Goal: Information Seeking & Learning: Learn about a topic

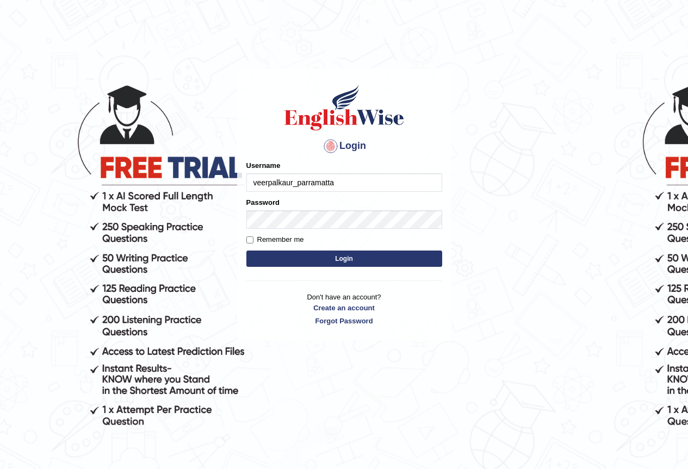
type input "veerpalkaur_parramatta"
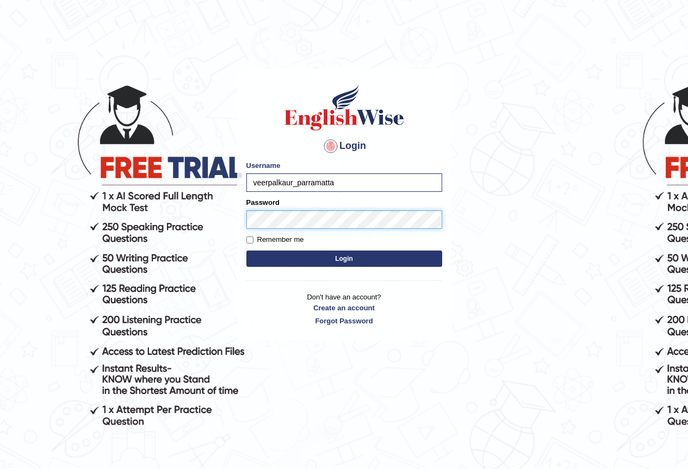
click at [246, 251] on button "Login" at bounding box center [344, 259] width 196 height 16
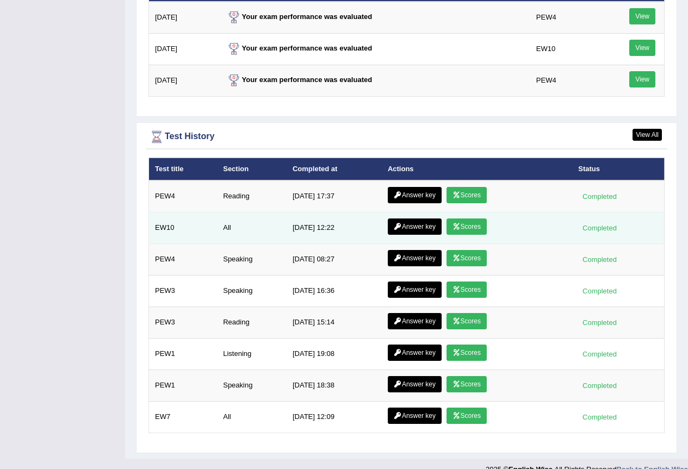
scroll to position [1479, 0]
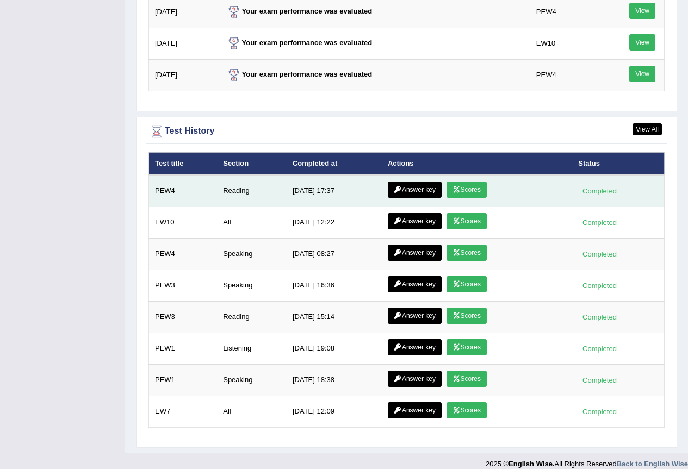
click at [468, 182] on link "Scores" at bounding box center [467, 190] width 40 height 16
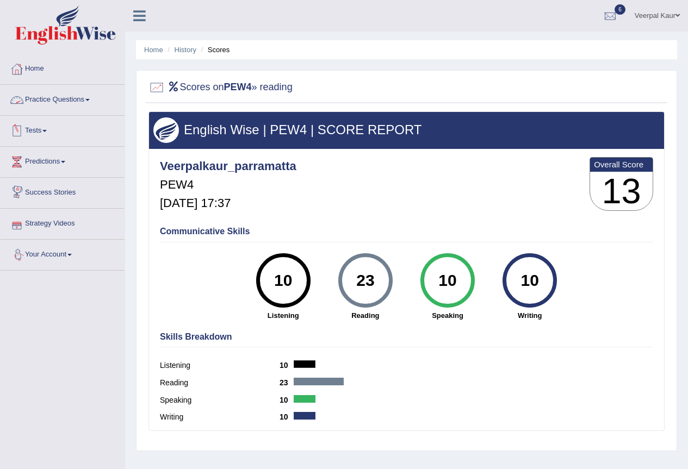
click at [61, 97] on link "Practice Questions" at bounding box center [63, 98] width 124 height 27
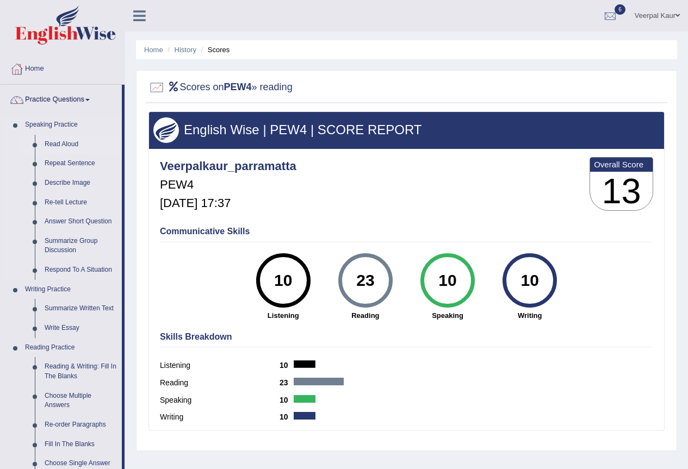
click at [69, 144] on link "Read Aloud" at bounding box center [81, 145] width 82 height 20
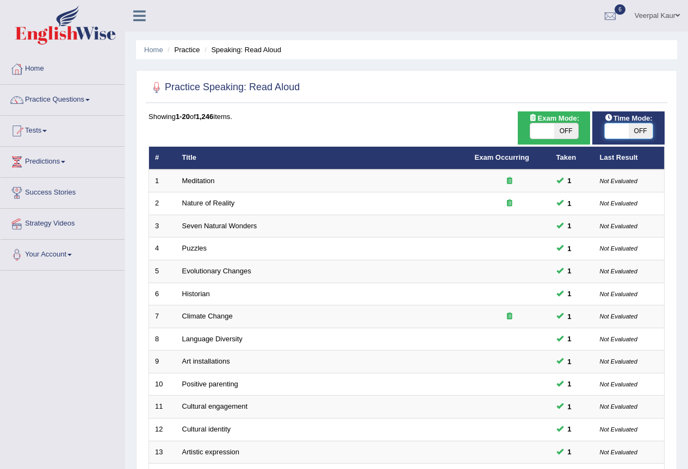
click at [610, 132] on span at bounding box center [617, 130] width 24 height 15
click at [639, 130] on span "OFF" at bounding box center [641, 130] width 24 height 15
checkbox input "true"
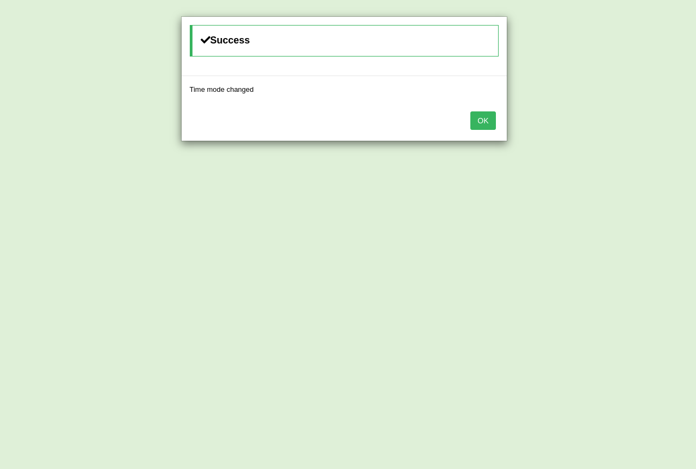
click at [488, 118] on button "OK" at bounding box center [483, 121] width 25 height 18
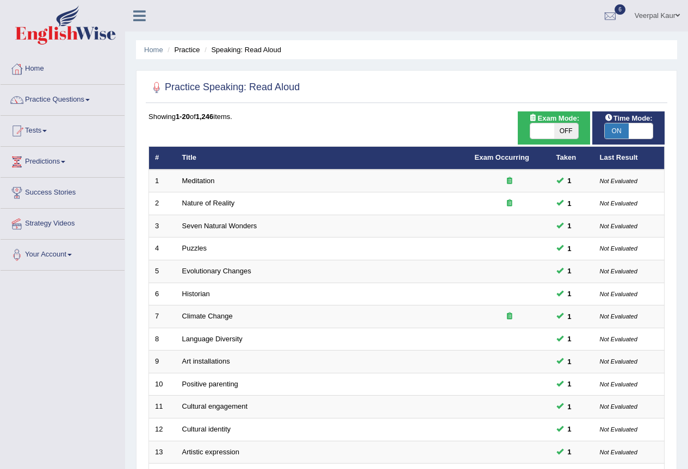
click at [569, 130] on span "OFF" at bounding box center [566, 130] width 24 height 15
checkbox input "true"
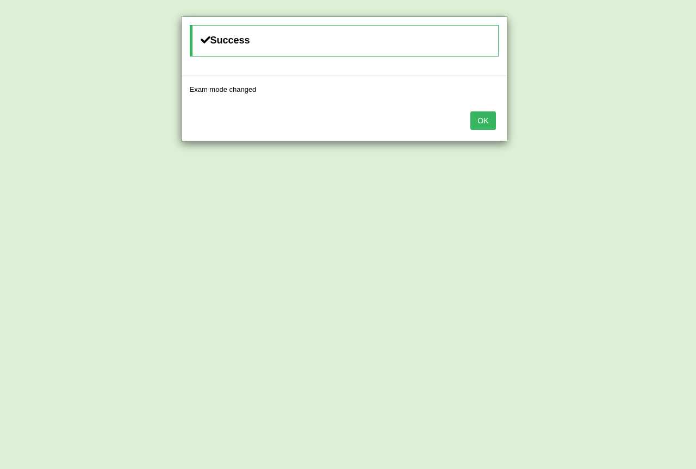
click at [487, 123] on button "OK" at bounding box center [483, 121] width 25 height 18
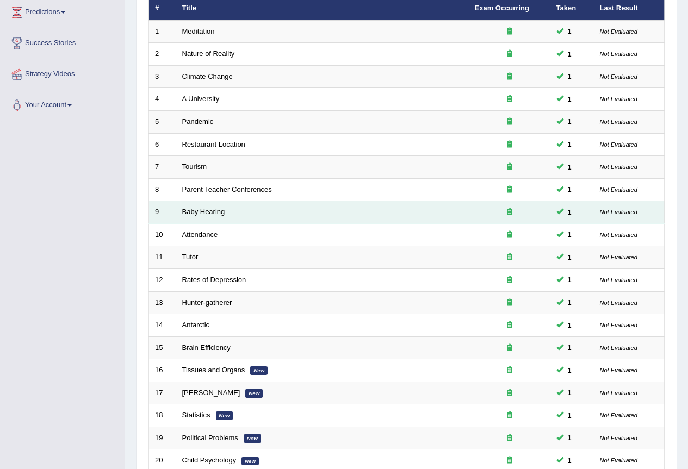
scroll to position [251, 0]
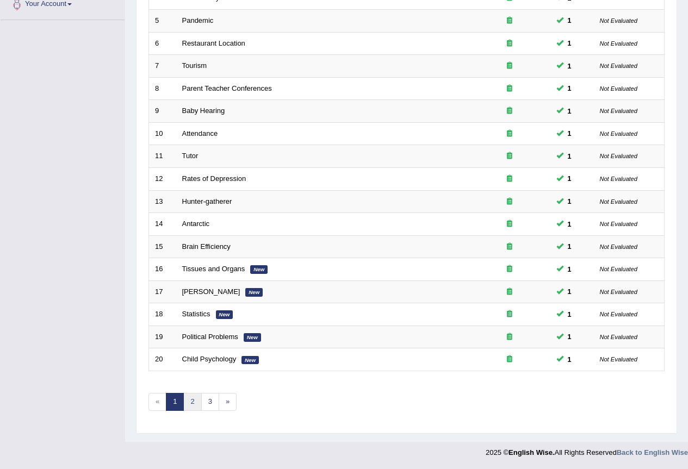
click at [196, 399] on link "2" at bounding box center [192, 402] width 18 height 18
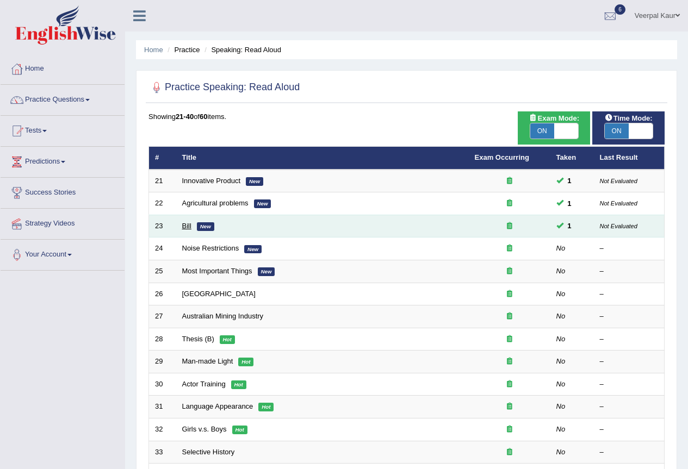
click at [190, 230] on link "Bill" at bounding box center [186, 226] width 9 height 8
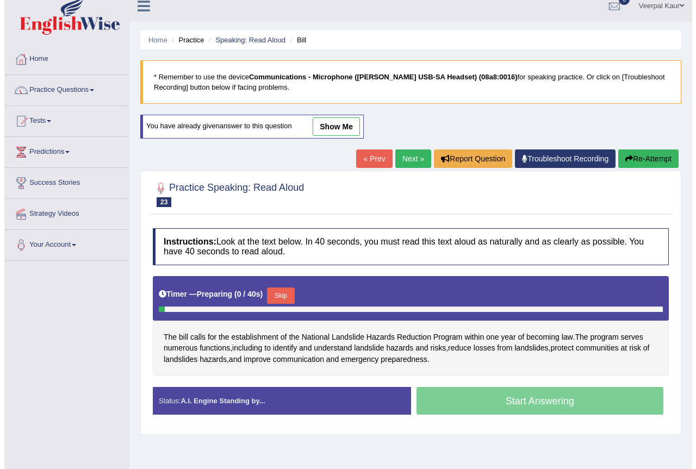
scroll to position [102, 0]
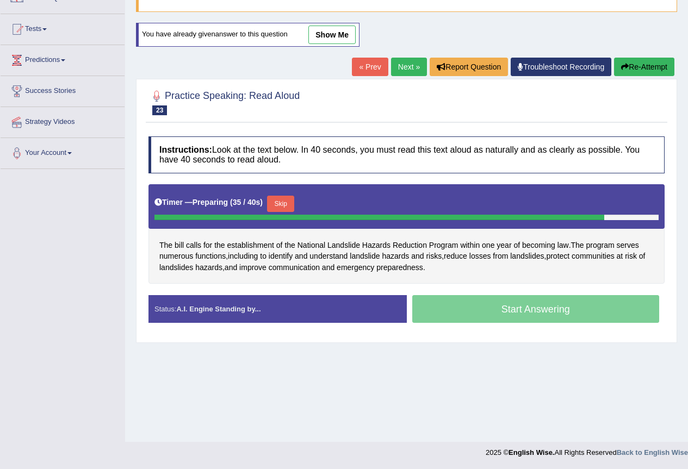
click at [282, 204] on button "Skip" at bounding box center [280, 204] width 27 height 16
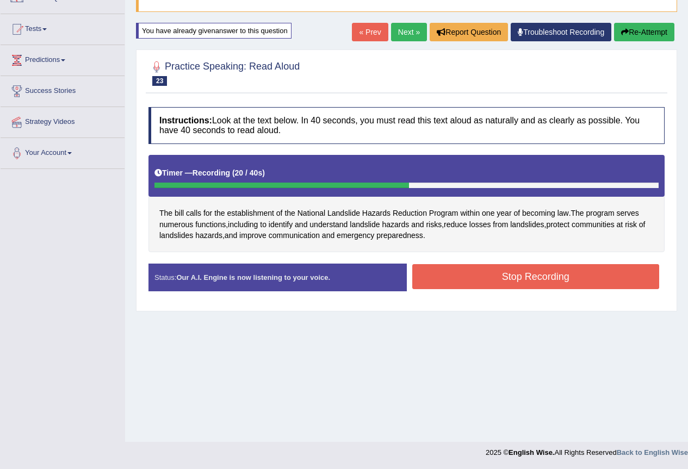
click at [461, 283] on button "Stop Recording" at bounding box center [536, 276] width 248 height 25
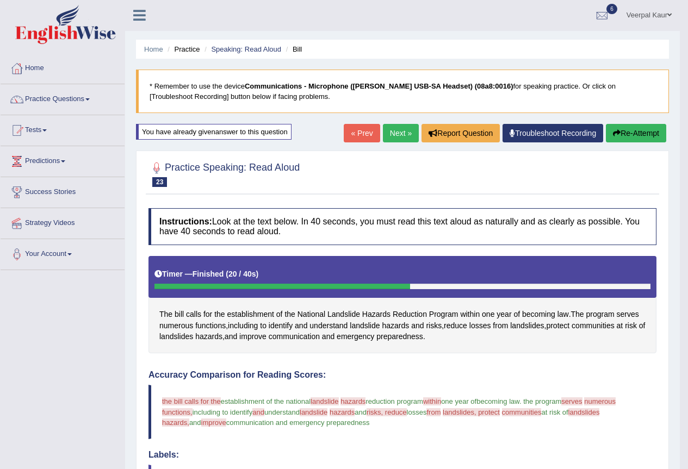
scroll to position [0, 0]
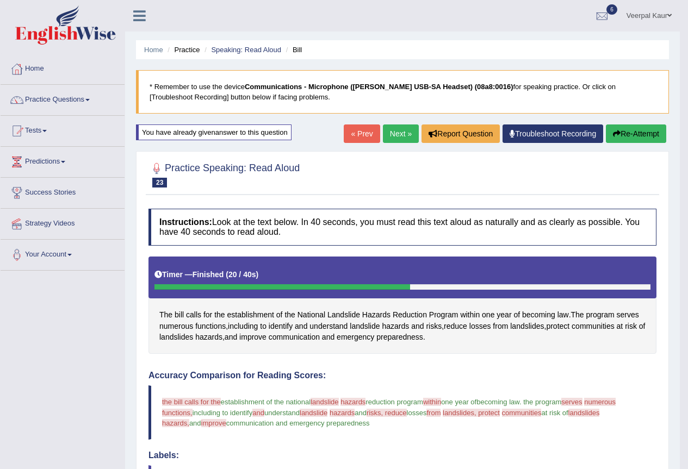
click at [392, 138] on link "Next »" at bounding box center [401, 134] width 36 height 18
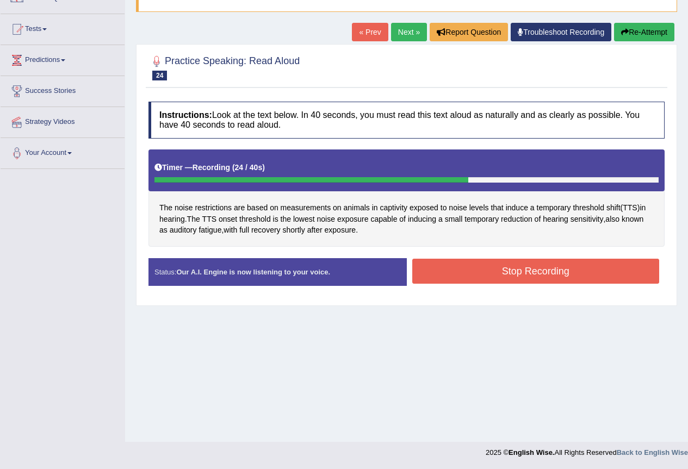
click at [431, 268] on button "Stop Recording" at bounding box center [536, 271] width 248 height 25
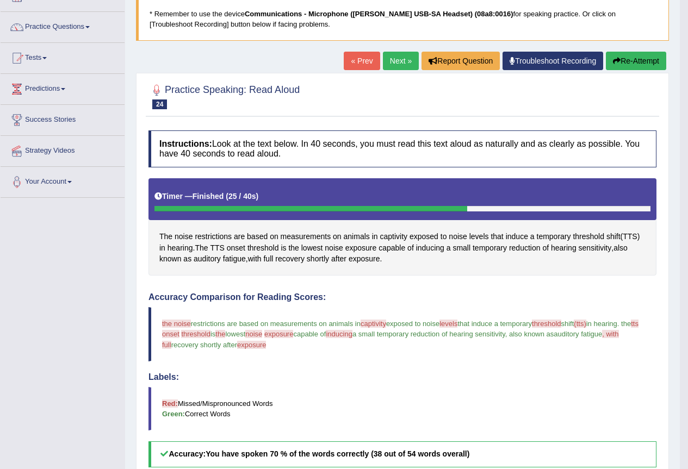
scroll to position [98, 0]
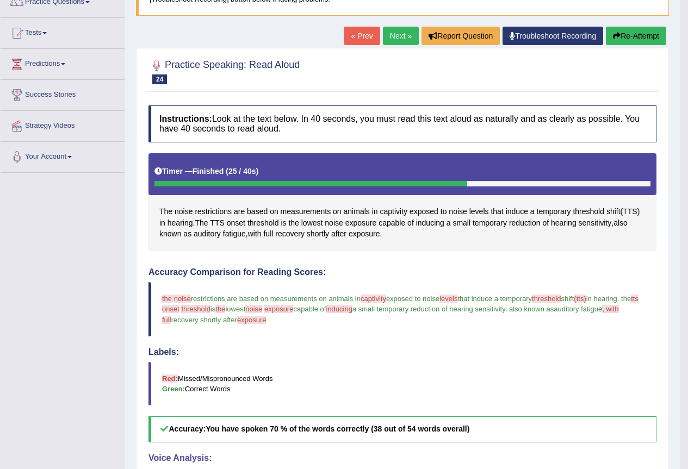
click at [390, 35] on link "Next »" at bounding box center [401, 36] width 36 height 18
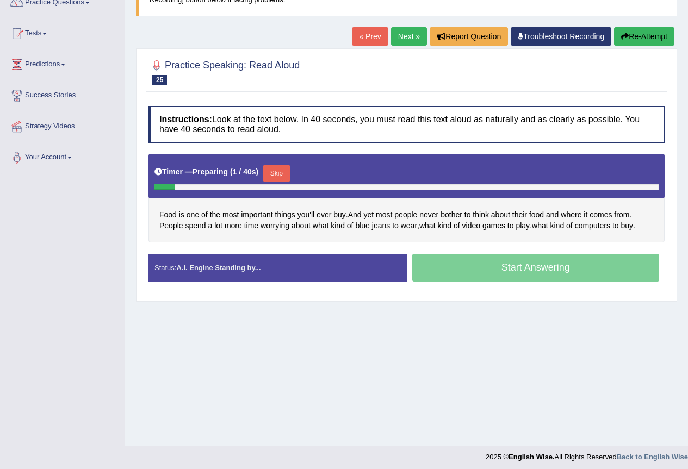
scroll to position [102, 0]
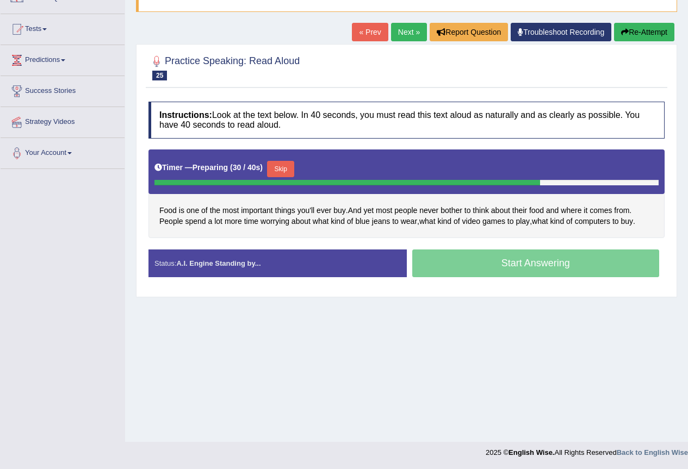
drag, startPoint x: 285, startPoint y: 166, endPoint x: 263, endPoint y: 206, distance: 45.0
click at [285, 166] on button "Skip" at bounding box center [280, 169] width 27 height 16
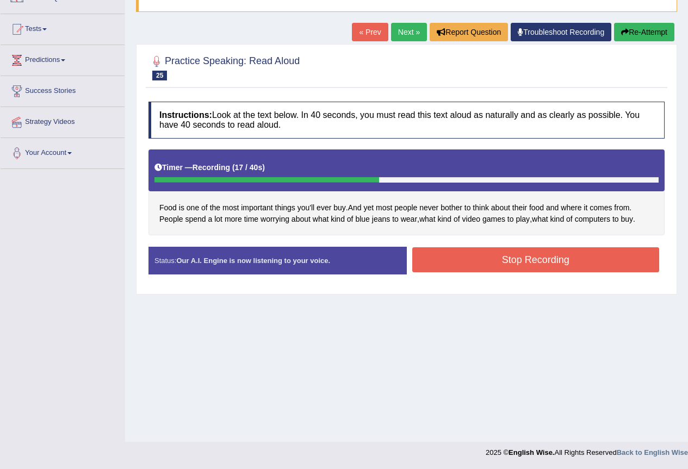
click at [565, 257] on button "Stop Recording" at bounding box center [536, 260] width 248 height 25
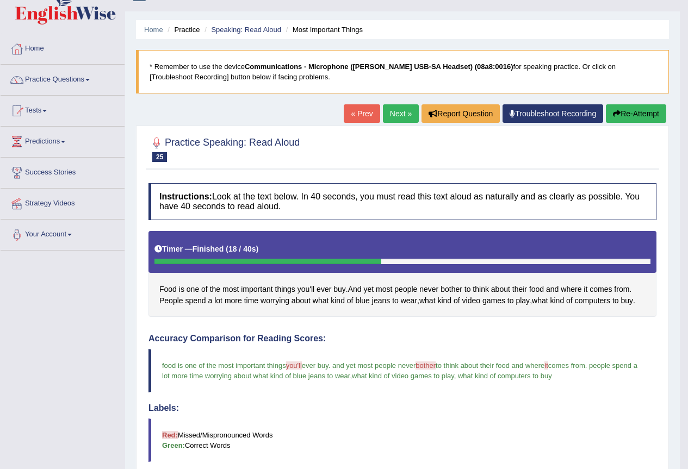
scroll to position [0, 0]
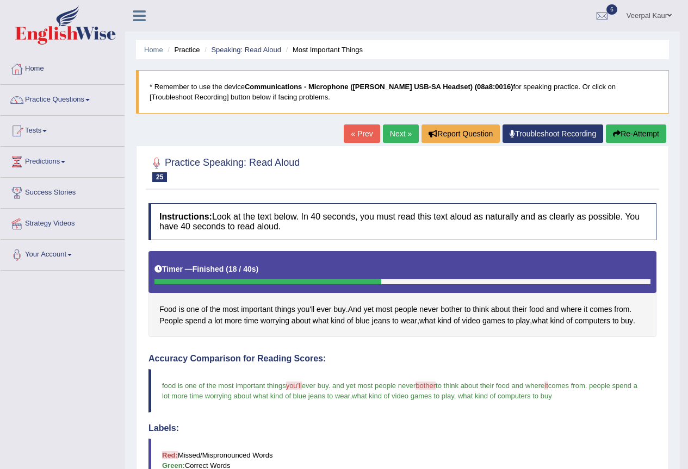
click at [391, 136] on link "Next »" at bounding box center [401, 134] width 36 height 18
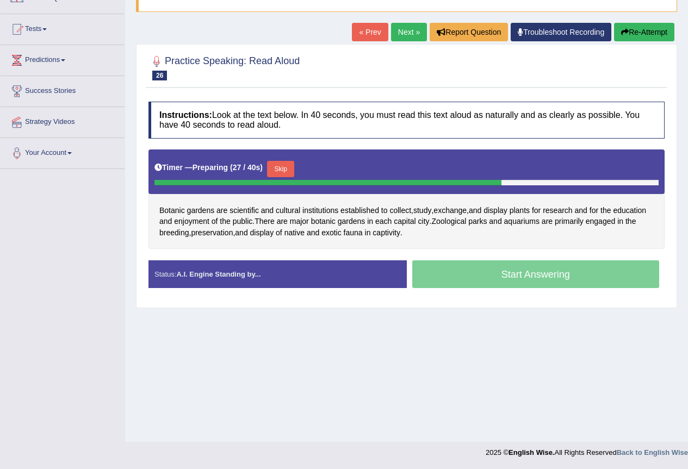
click at [291, 171] on button "Skip" at bounding box center [280, 169] width 27 height 16
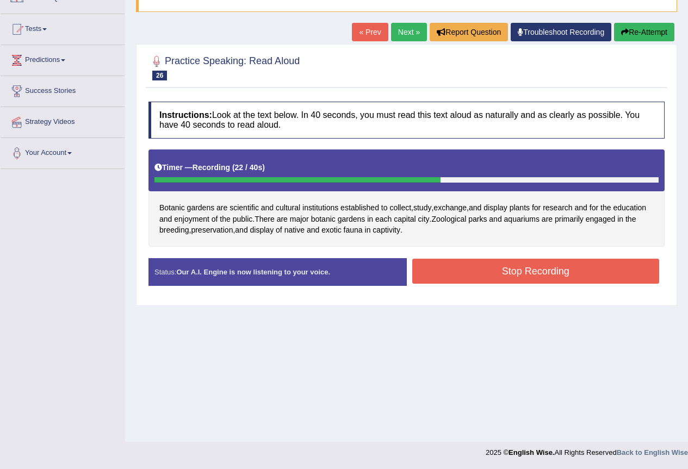
click at [474, 271] on button "Stop Recording" at bounding box center [536, 271] width 248 height 25
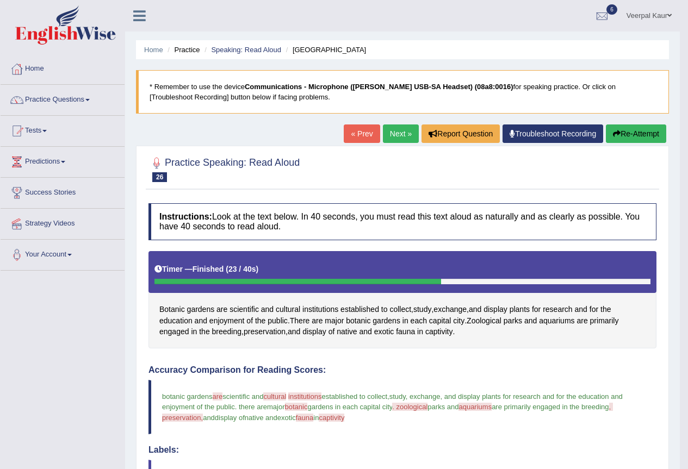
click at [388, 135] on link "Next »" at bounding box center [401, 134] width 36 height 18
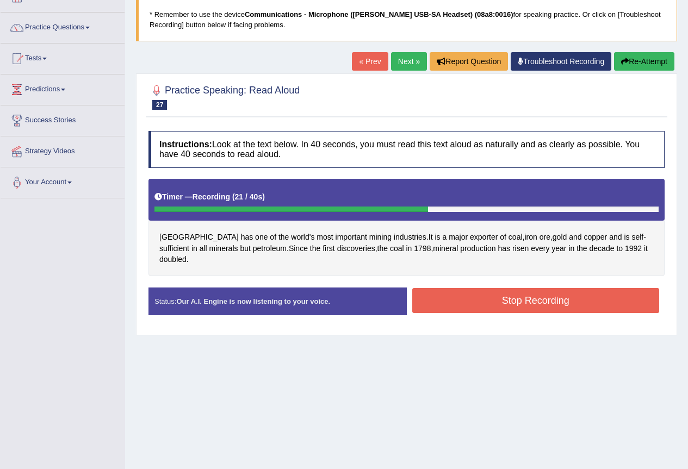
click at [466, 292] on button "Stop Recording" at bounding box center [536, 300] width 248 height 25
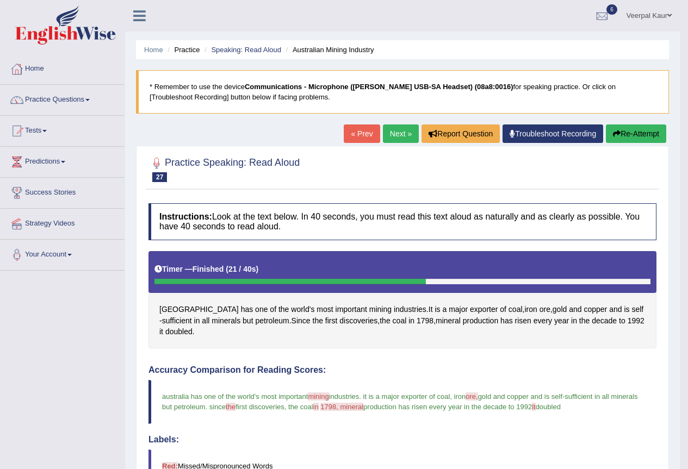
click at [398, 131] on link "Next »" at bounding box center [401, 134] width 36 height 18
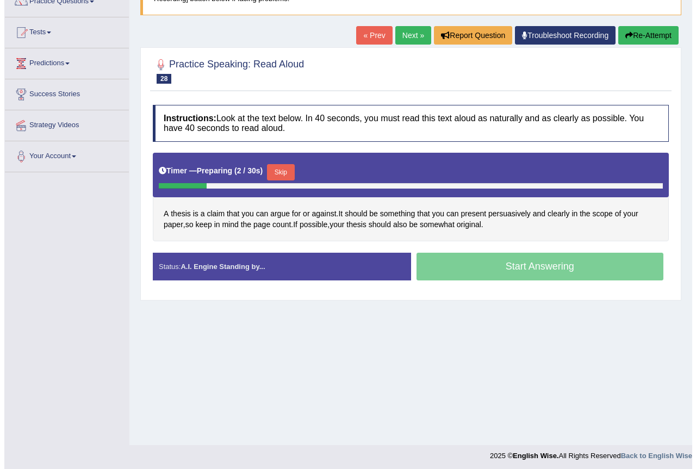
scroll to position [102, 0]
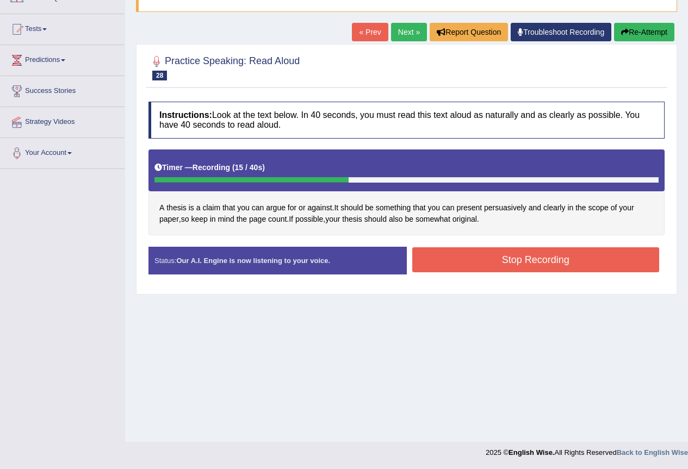
click at [461, 265] on button "Stop Recording" at bounding box center [536, 260] width 248 height 25
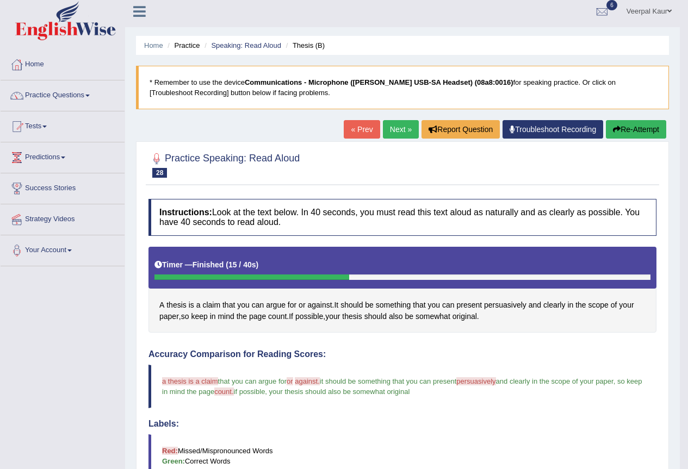
scroll to position [0, 0]
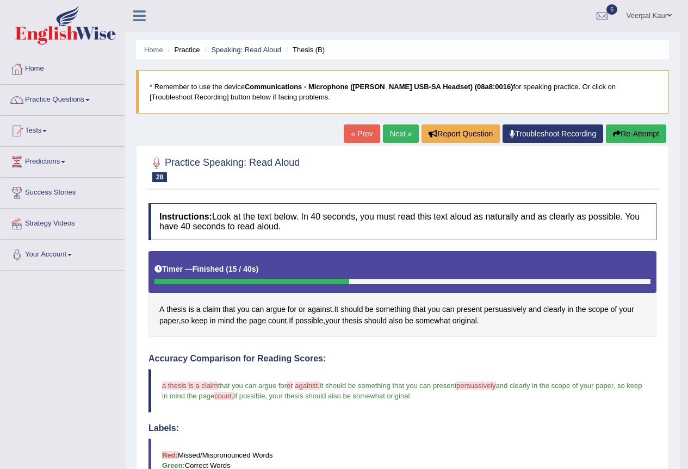
click at [391, 135] on link "Next »" at bounding box center [401, 134] width 36 height 18
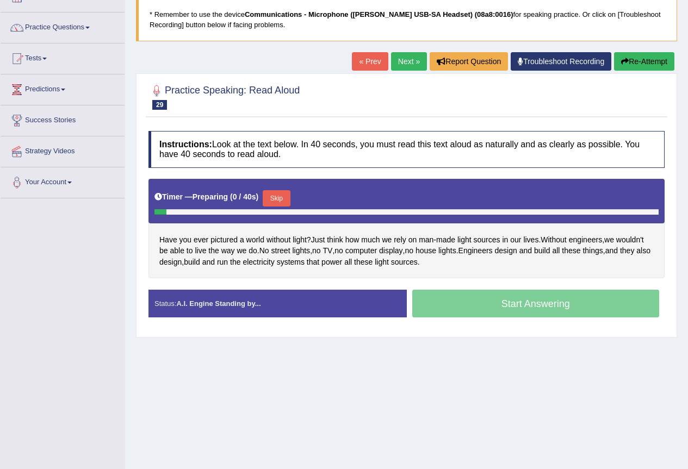
scroll to position [102, 0]
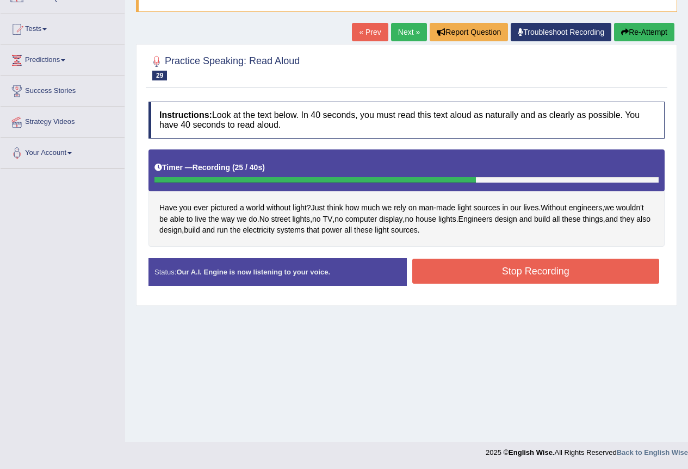
click at [588, 271] on button "Stop Recording" at bounding box center [536, 271] width 248 height 25
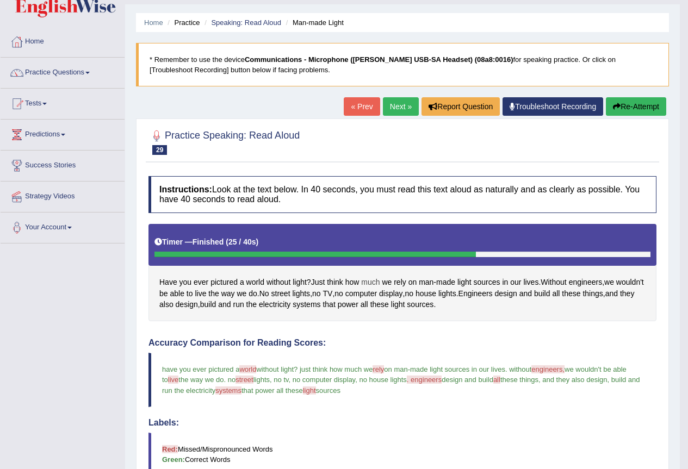
scroll to position [27, 0]
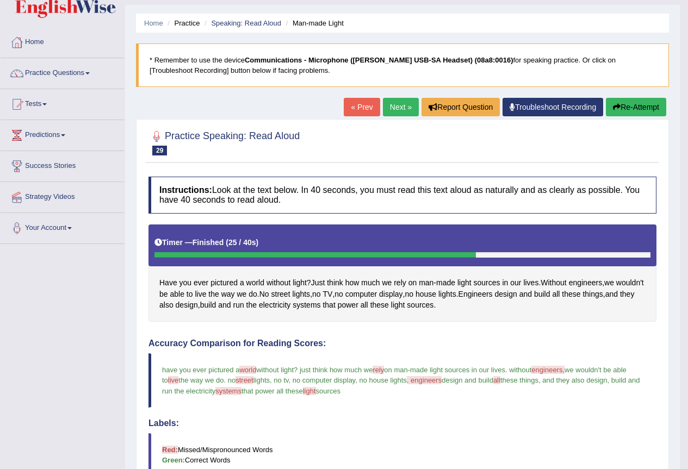
click at [391, 112] on link "Next »" at bounding box center [401, 107] width 36 height 18
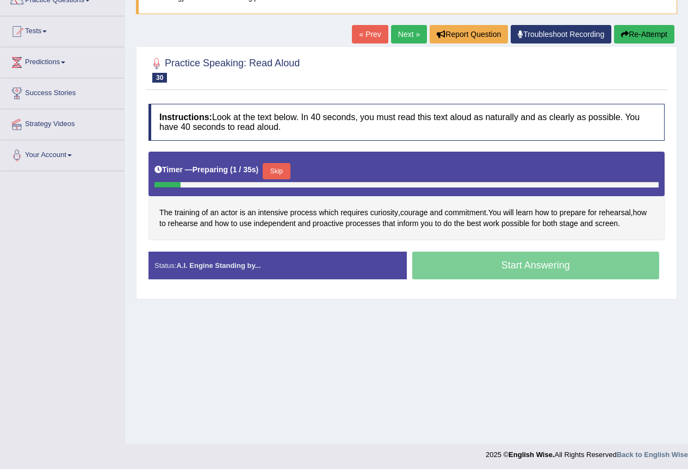
scroll to position [102, 0]
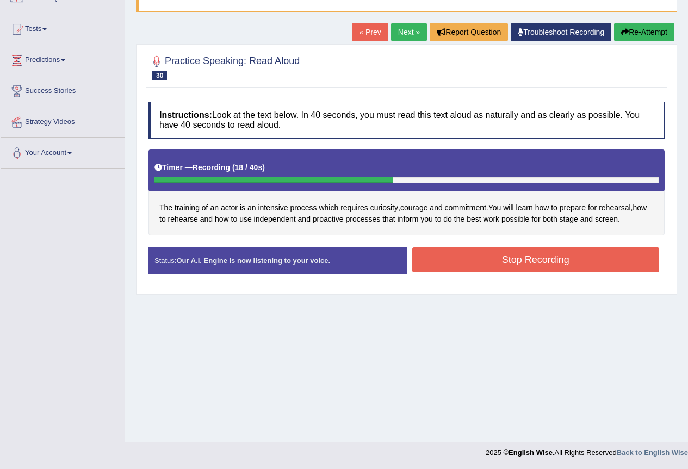
click at [571, 262] on button "Stop Recording" at bounding box center [536, 260] width 248 height 25
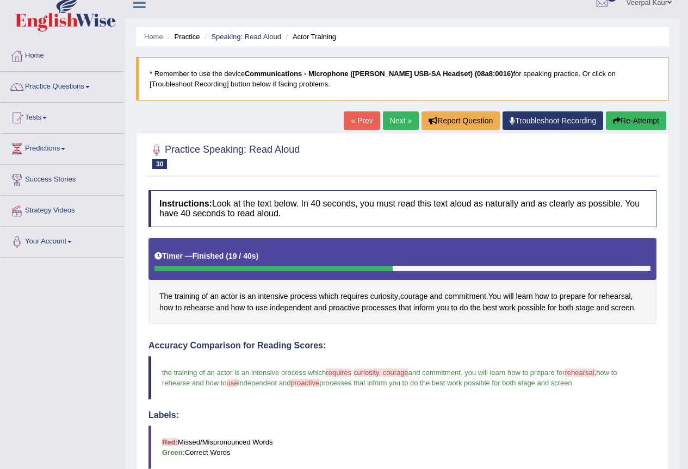
scroll to position [0, 0]
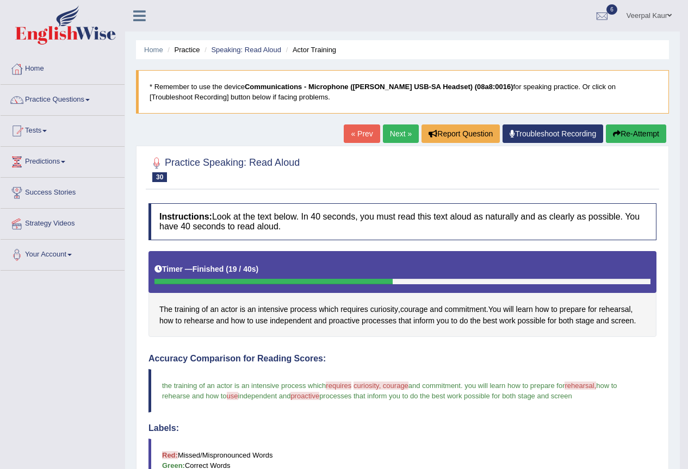
click at [394, 139] on link "Next »" at bounding box center [401, 134] width 36 height 18
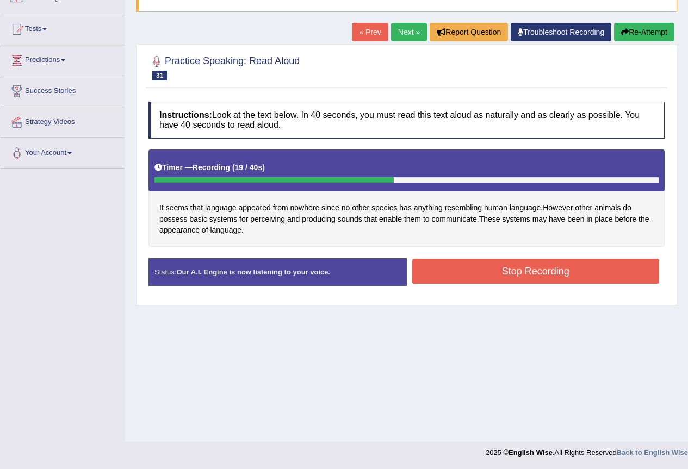
click at [517, 271] on button "Stop Recording" at bounding box center [536, 271] width 248 height 25
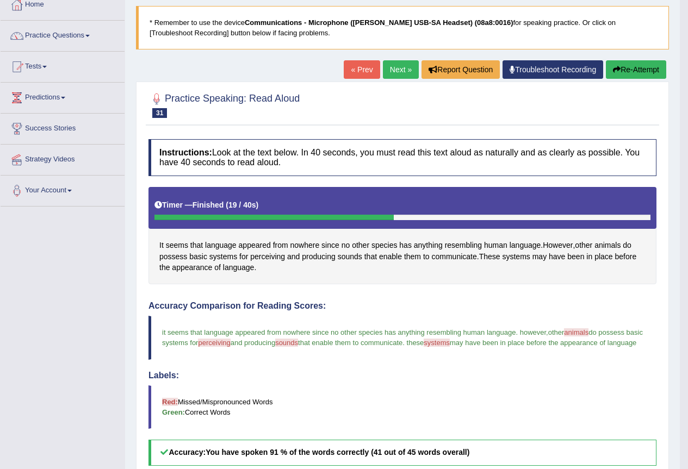
scroll to position [29, 0]
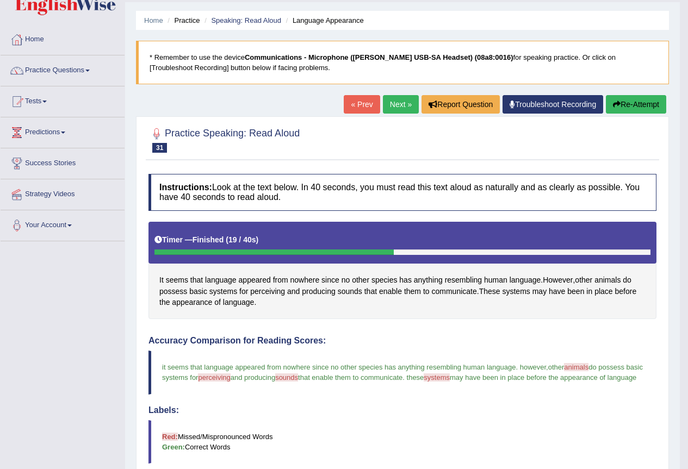
click at [393, 103] on link "Next »" at bounding box center [401, 104] width 36 height 18
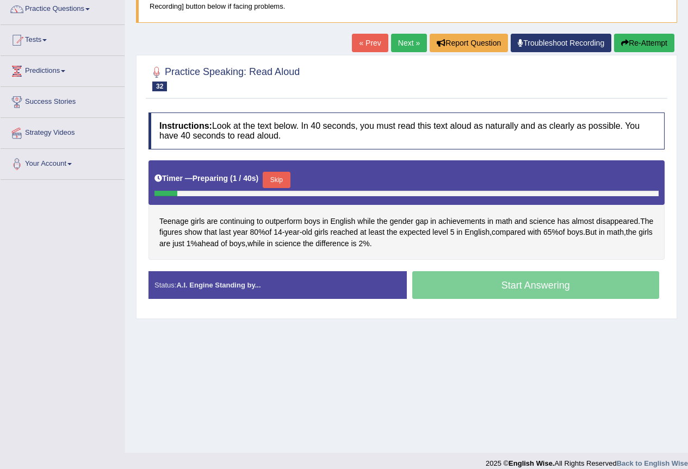
scroll to position [102, 0]
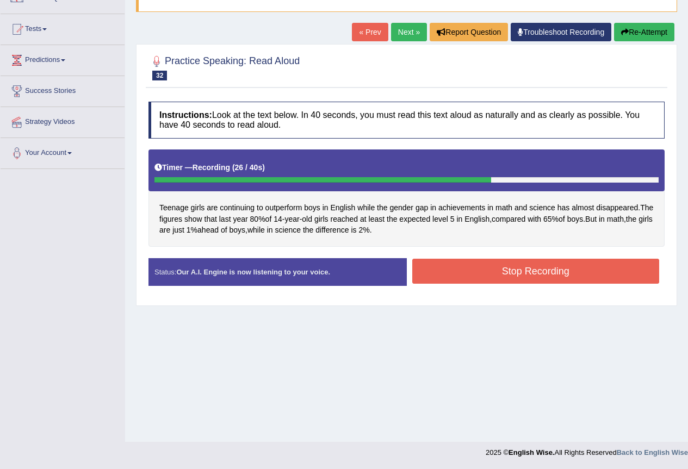
click at [506, 270] on button "Stop Recording" at bounding box center [536, 271] width 248 height 25
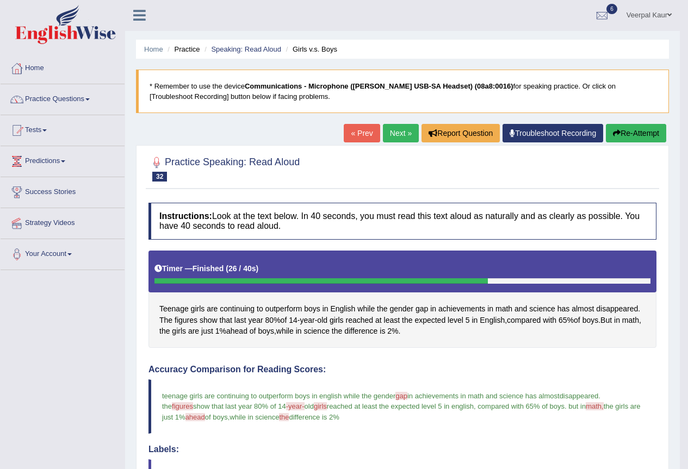
scroll to position [0, 0]
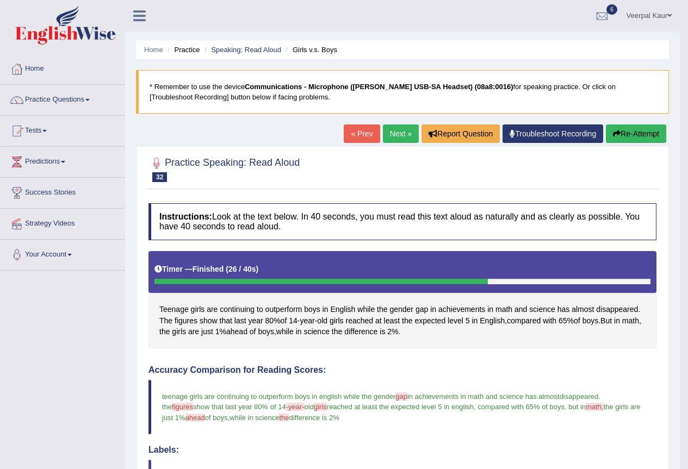
click at [394, 134] on link "Next »" at bounding box center [401, 134] width 36 height 18
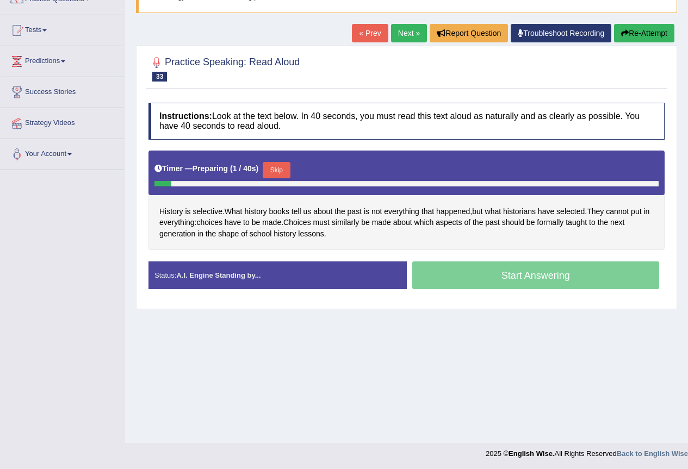
scroll to position [102, 0]
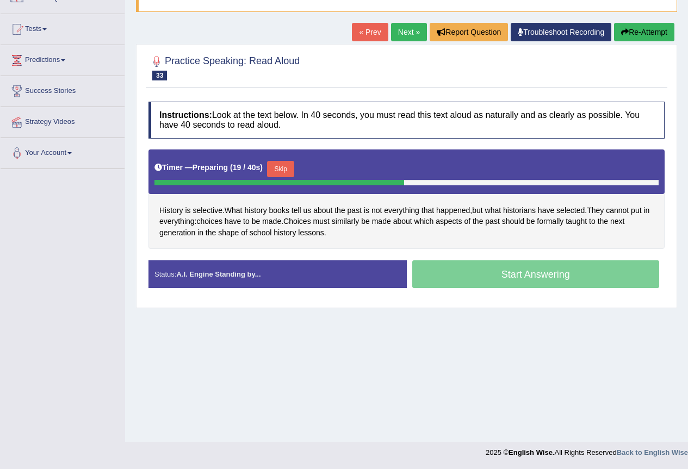
click at [283, 172] on button "Skip" at bounding box center [280, 169] width 27 height 16
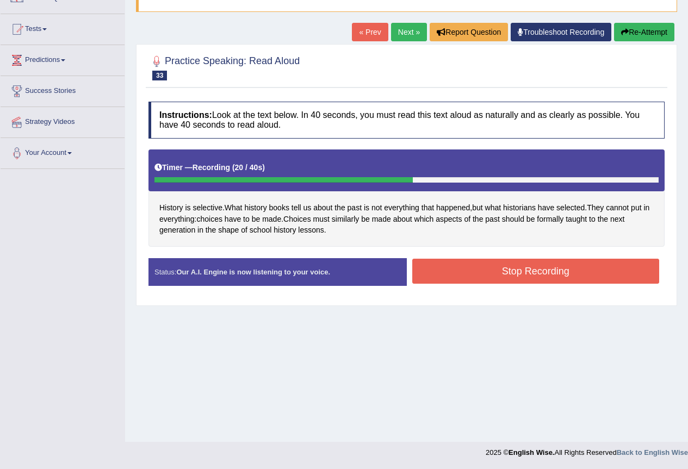
click at [461, 280] on button "Stop Recording" at bounding box center [536, 271] width 248 height 25
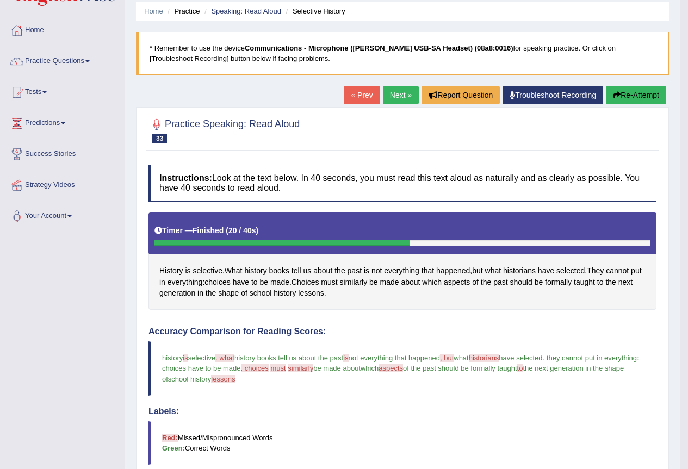
scroll to position [0, 0]
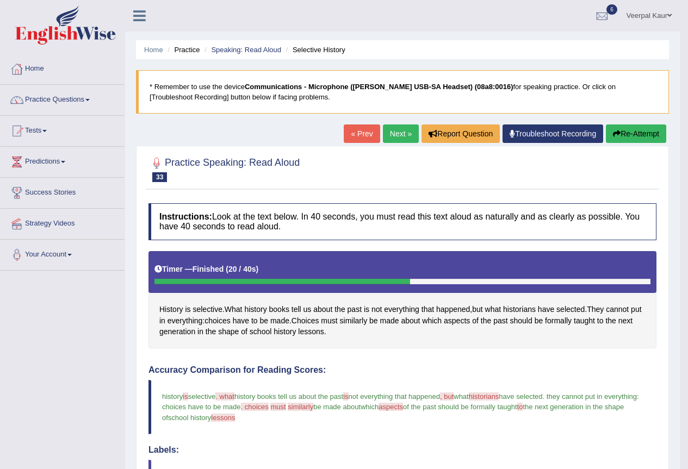
click at [394, 136] on link "Next »" at bounding box center [401, 134] width 36 height 18
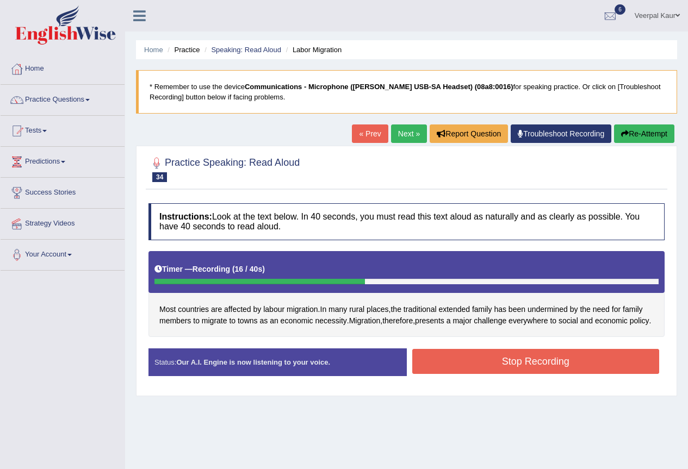
click at [450, 374] on button "Stop Recording" at bounding box center [536, 361] width 248 height 25
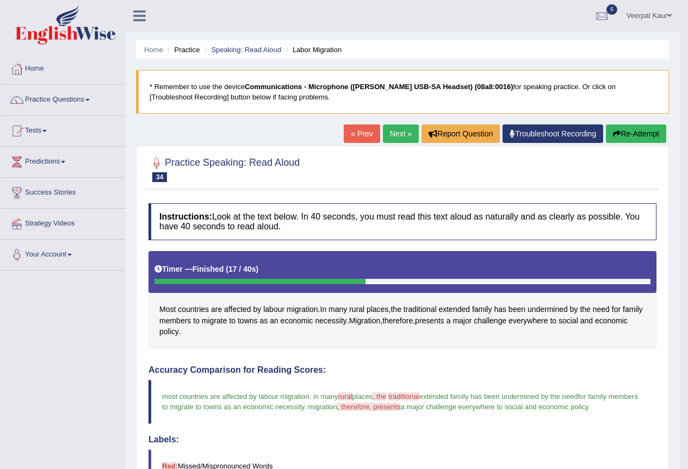
click at [389, 132] on link "Next »" at bounding box center [401, 134] width 36 height 18
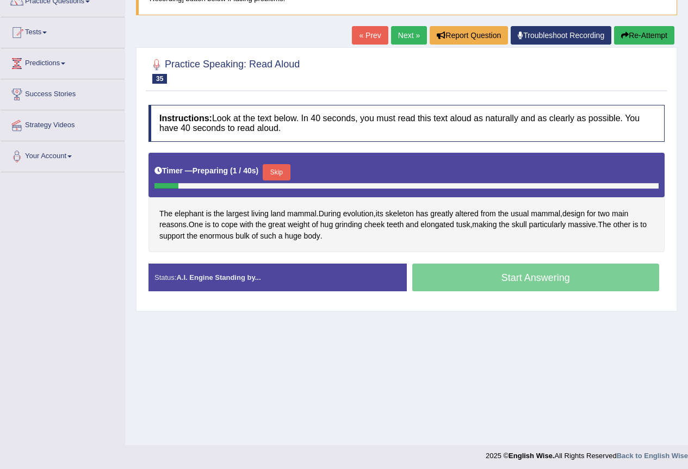
scroll to position [102, 0]
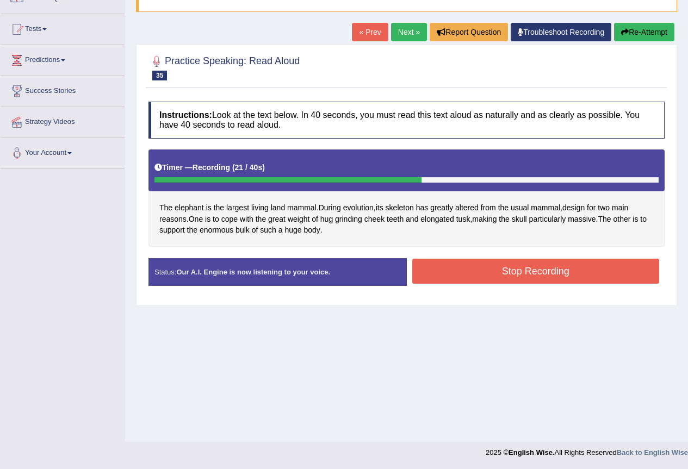
click at [471, 279] on button "Stop Recording" at bounding box center [536, 271] width 248 height 25
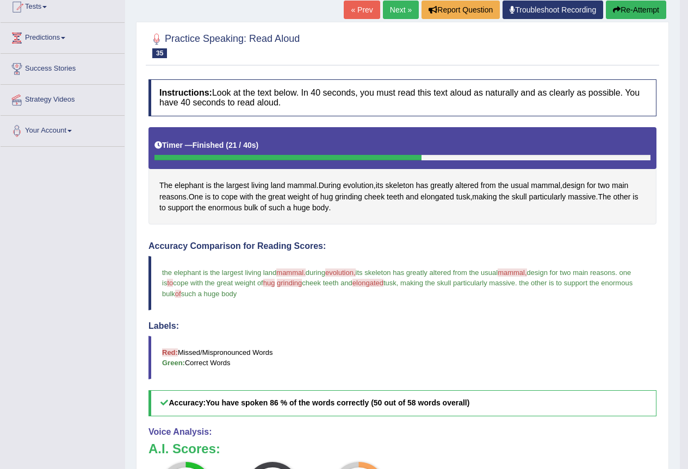
scroll to position [99, 0]
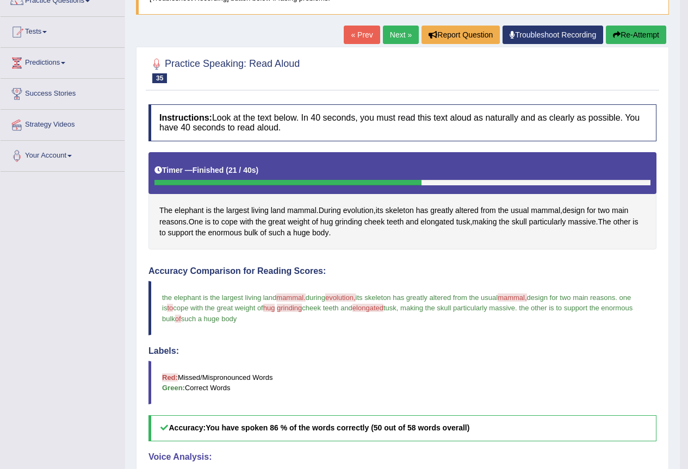
click at [400, 36] on link "Next »" at bounding box center [401, 35] width 36 height 18
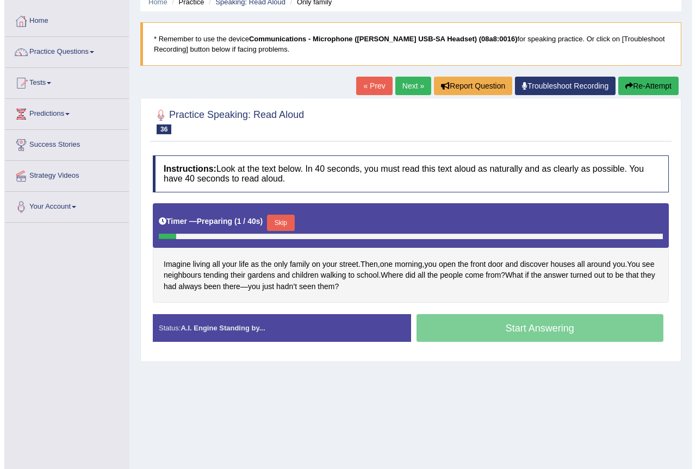
scroll to position [102, 0]
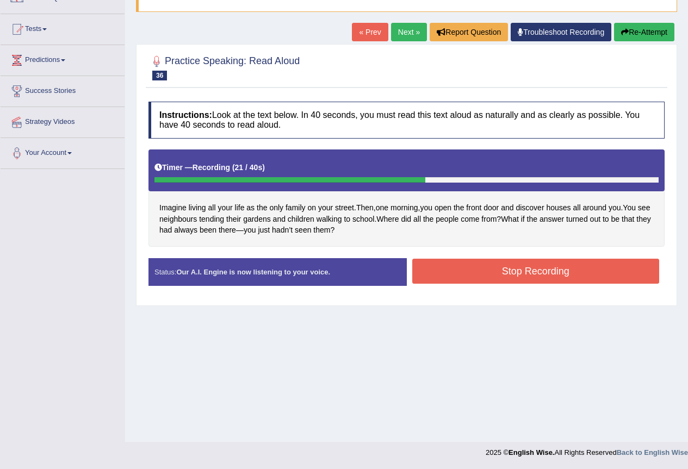
click at [460, 271] on button "Stop Recording" at bounding box center [536, 271] width 248 height 25
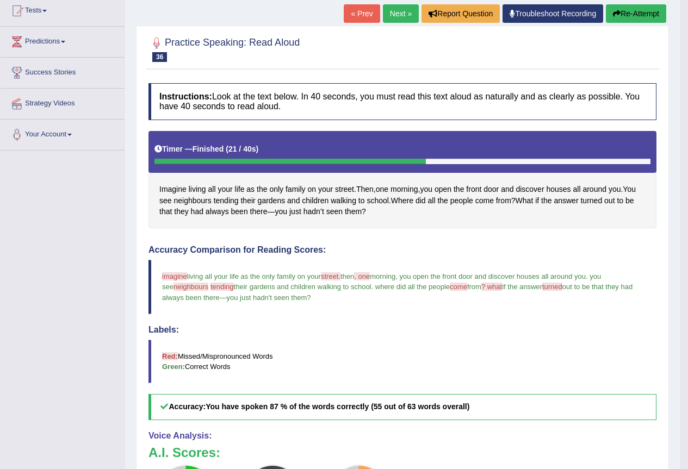
scroll to position [0, 0]
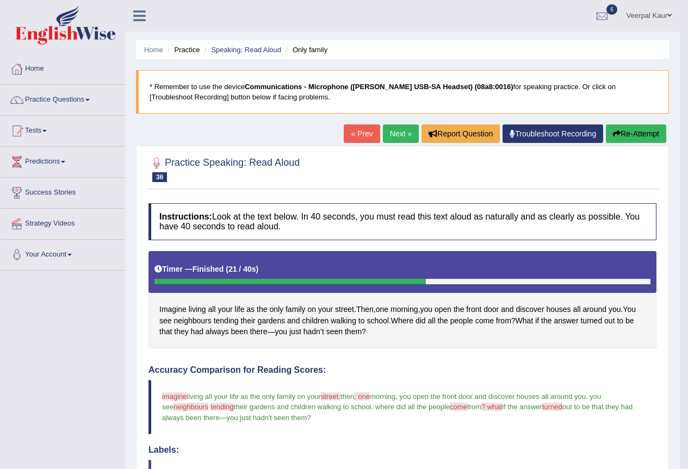
click at [395, 138] on link "Next »" at bounding box center [401, 134] width 36 height 18
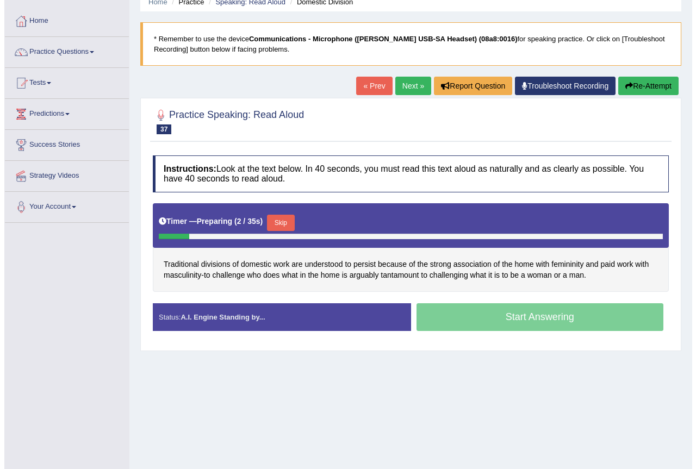
scroll to position [102, 0]
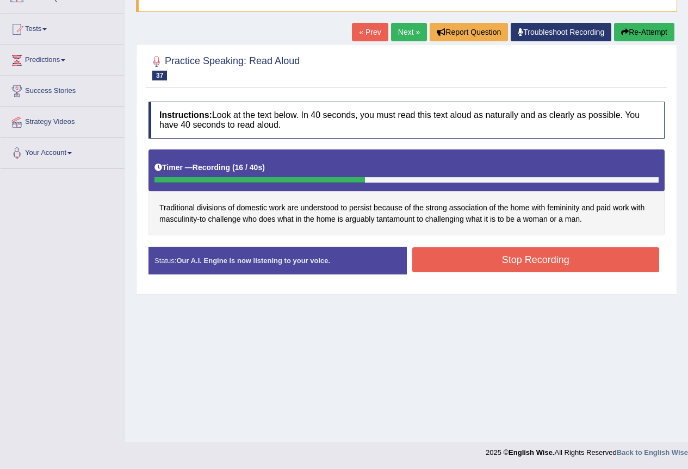
click at [458, 267] on button "Stop Recording" at bounding box center [536, 260] width 248 height 25
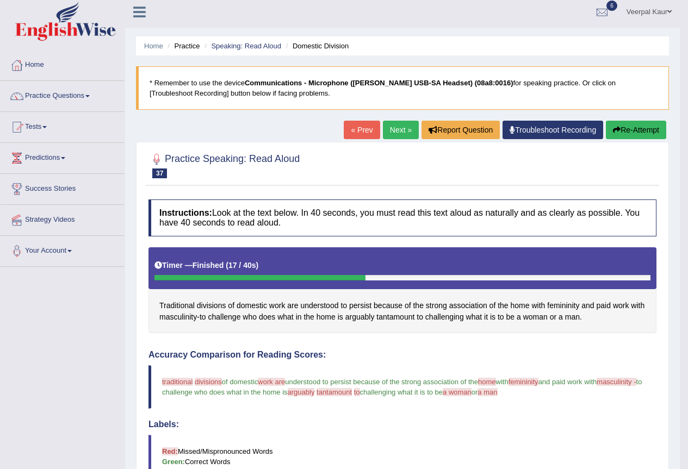
scroll to position [0, 0]
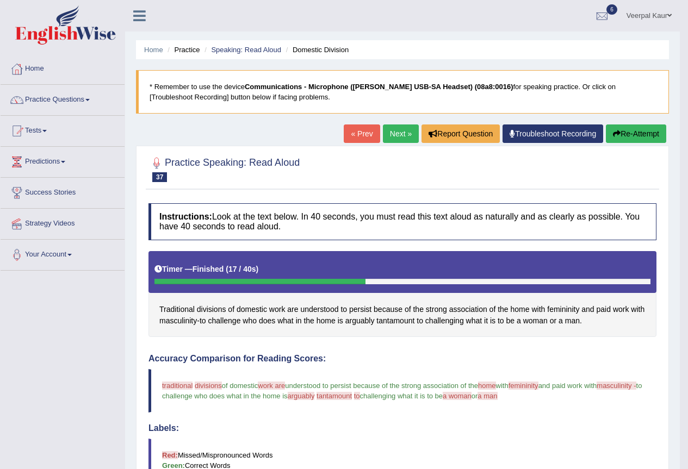
click at [39, 70] on link "Home" at bounding box center [63, 67] width 124 height 27
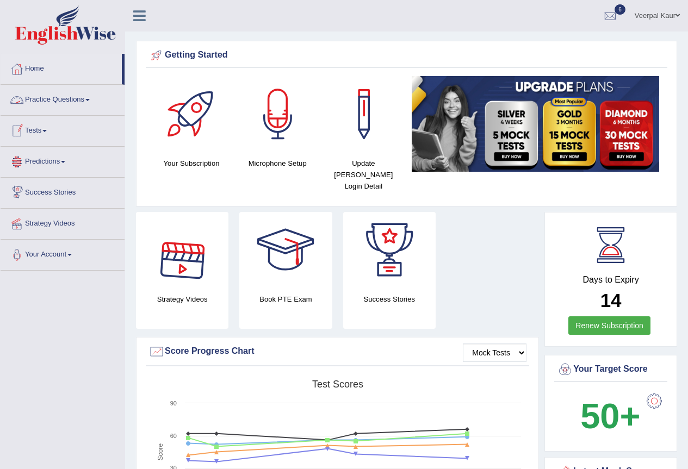
click at [69, 99] on link "Practice Questions" at bounding box center [63, 98] width 124 height 27
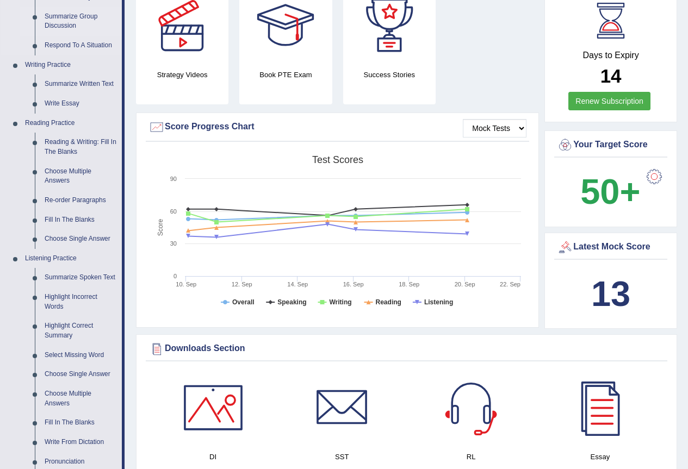
scroll to position [435, 0]
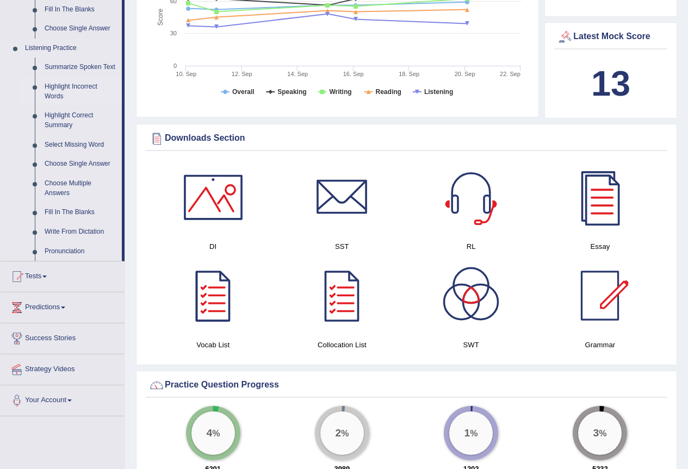
click at [74, 86] on link "Highlight Incorrect Words" at bounding box center [81, 91] width 82 height 29
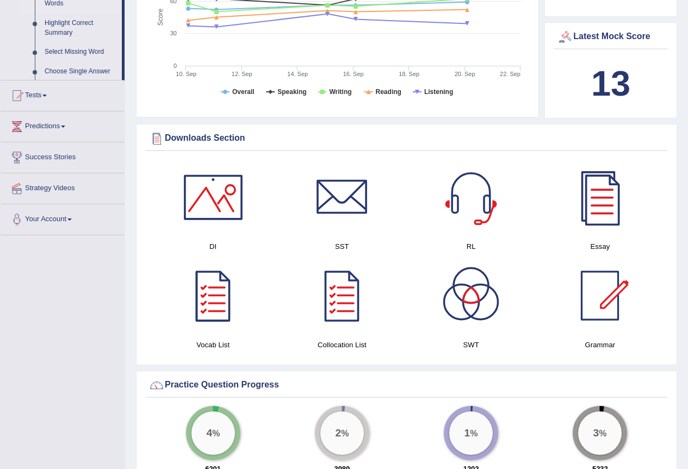
scroll to position [172, 0]
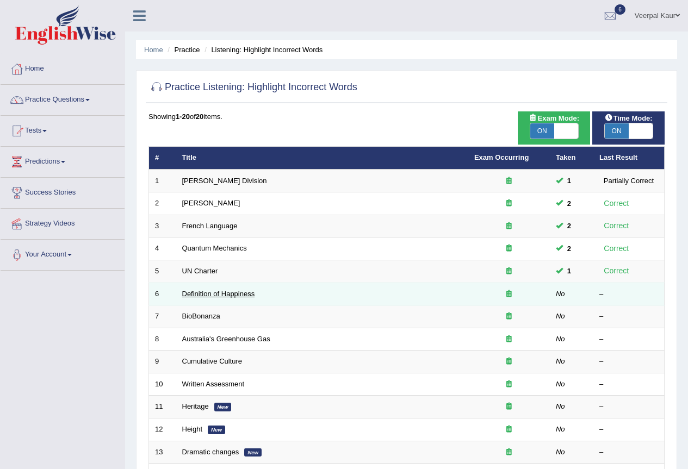
click at [232, 296] on link "Definition of Happiness" at bounding box center [218, 294] width 73 height 8
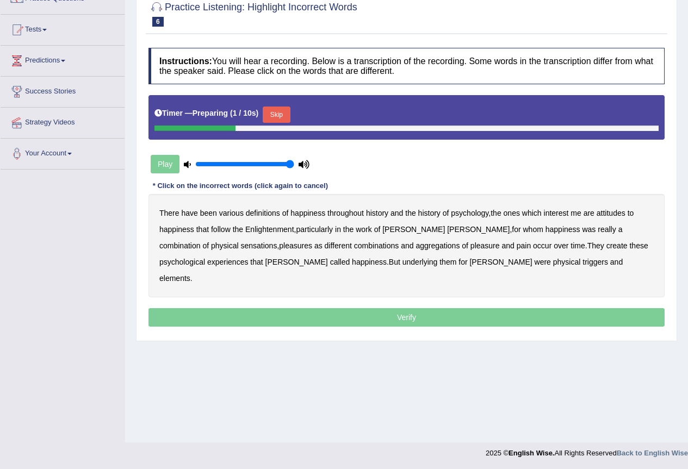
scroll to position [102, 0]
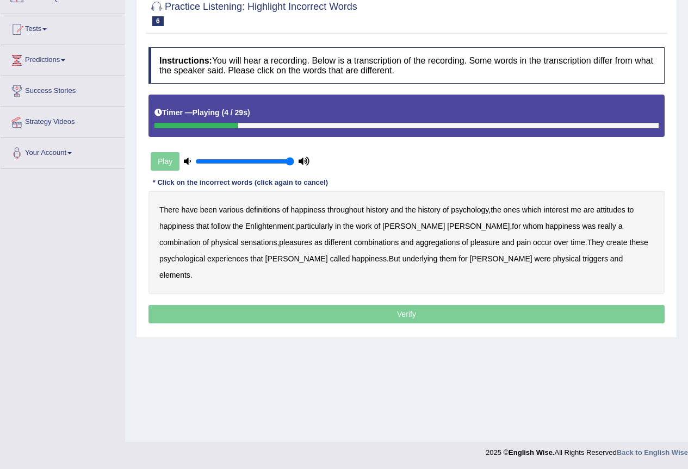
click at [475, 209] on b "psychology" at bounding box center [470, 210] width 38 height 9
click at [621, 206] on b "attitudes" at bounding box center [611, 210] width 29 height 9
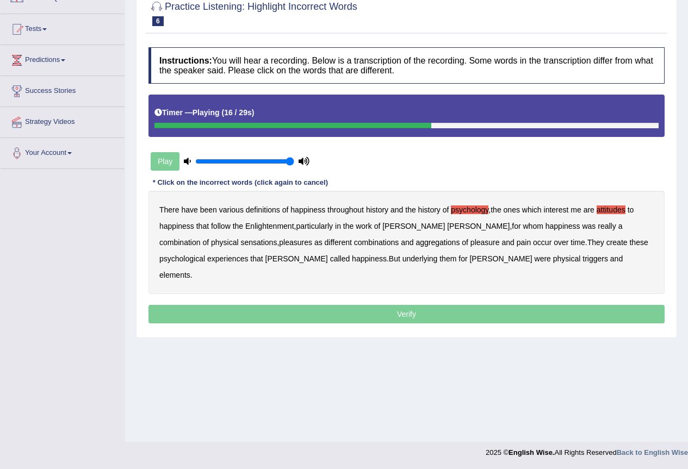
click at [240, 242] on b "sensations" at bounding box center [258, 242] width 36 height 9
click at [607, 240] on b "create" at bounding box center [617, 242] width 21 height 9
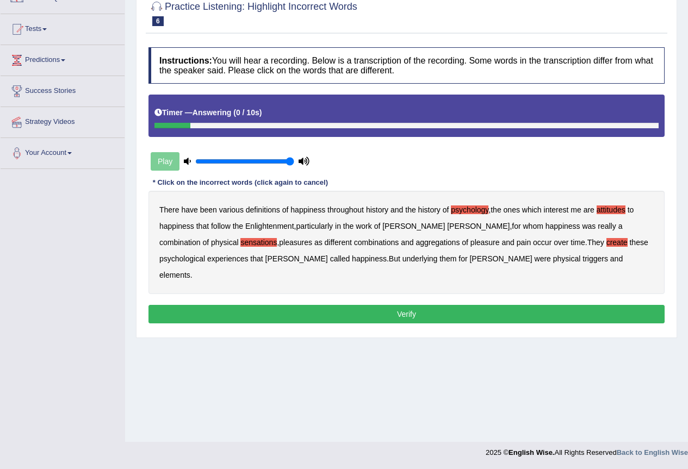
click at [190, 271] on b "elements" at bounding box center [174, 275] width 31 height 9
click at [468, 305] on button "Verify" at bounding box center [407, 314] width 516 height 18
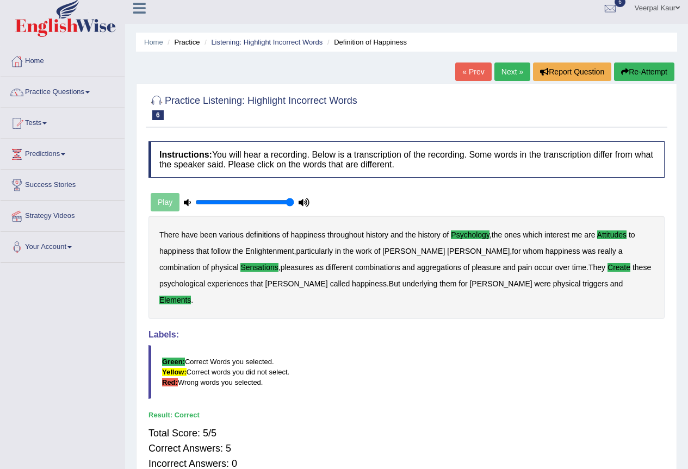
scroll to position [0, 0]
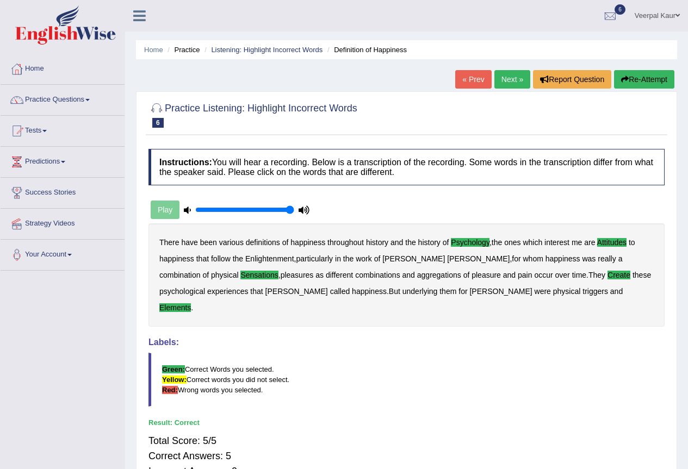
click at [509, 80] on link "Next »" at bounding box center [512, 79] width 36 height 18
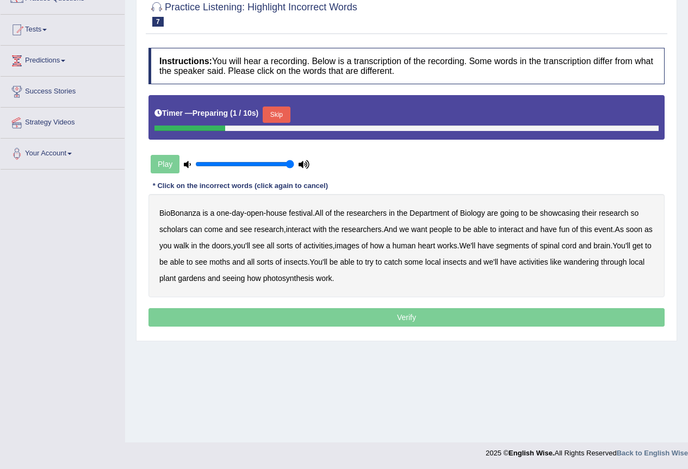
scroll to position [102, 0]
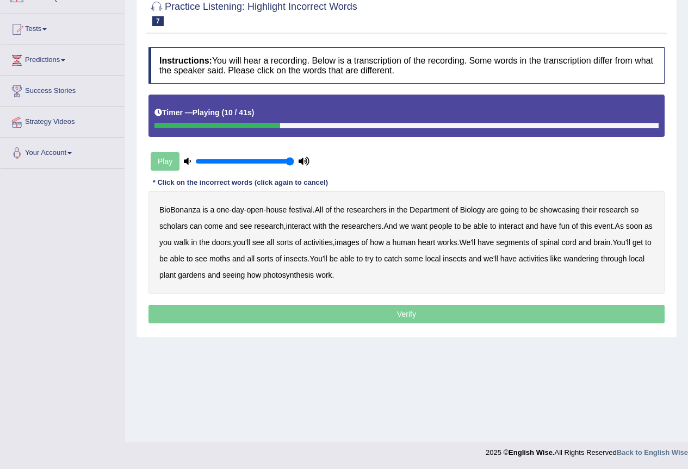
click at [178, 227] on b "scholars" at bounding box center [173, 226] width 28 height 9
click at [360, 245] on b "images" at bounding box center [347, 242] width 24 height 9
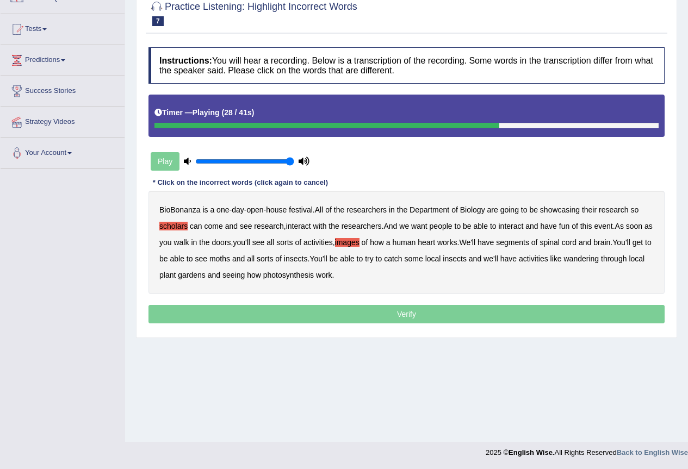
click at [526, 240] on b "segments" at bounding box center [512, 242] width 33 height 9
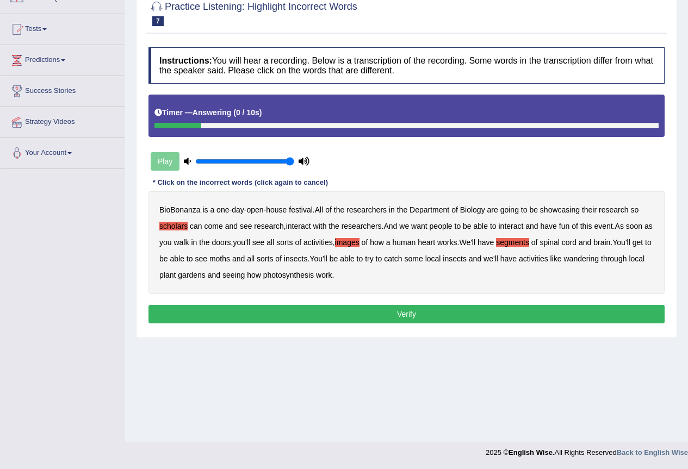
click at [344, 311] on button "Verify" at bounding box center [407, 314] width 516 height 18
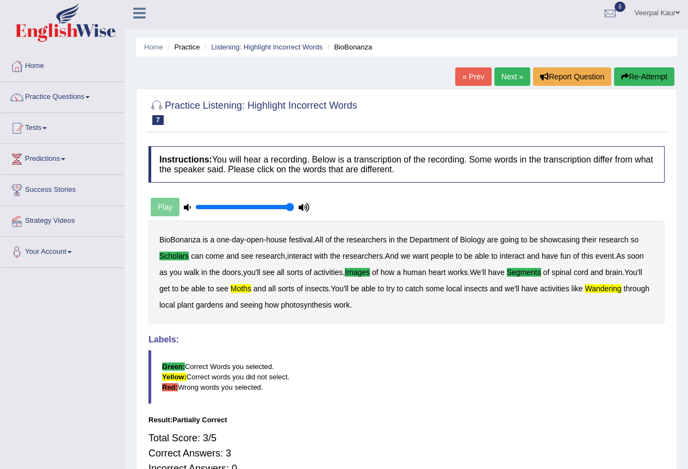
scroll to position [0, 0]
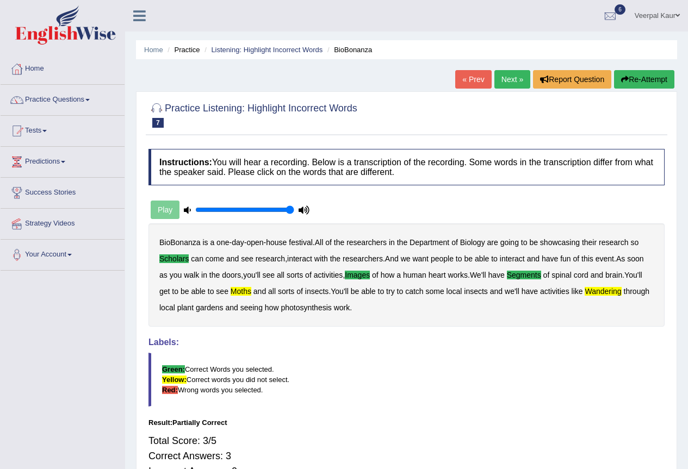
click at [677, 16] on span at bounding box center [678, 15] width 4 height 7
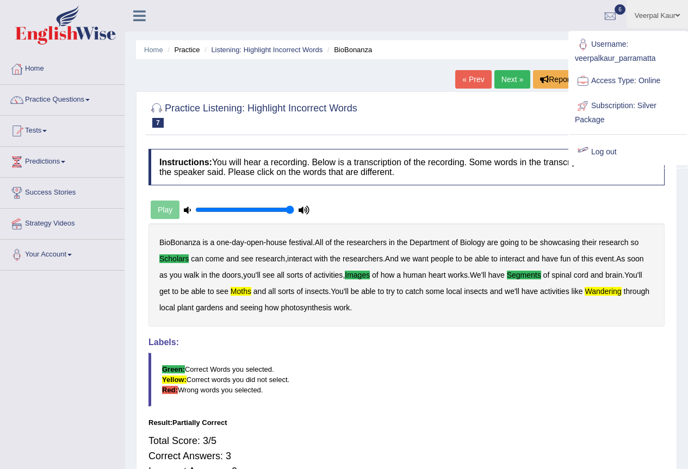
click at [615, 157] on link "Log out" at bounding box center [629, 152] width 118 height 25
